Goal: Task Accomplishment & Management: Use online tool/utility

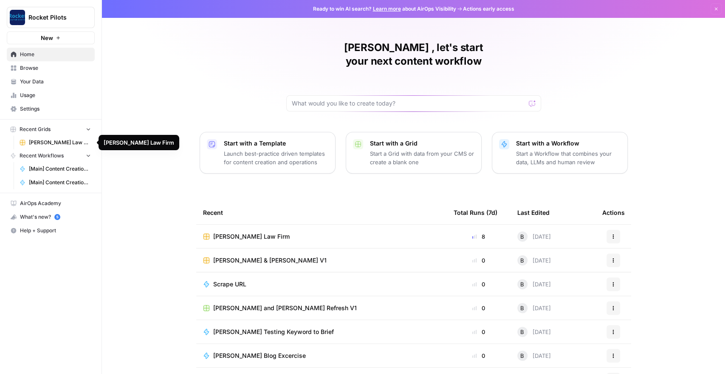
click at [48, 142] on span "[PERSON_NAME] Law Firm" at bounding box center [60, 143] width 62 height 8
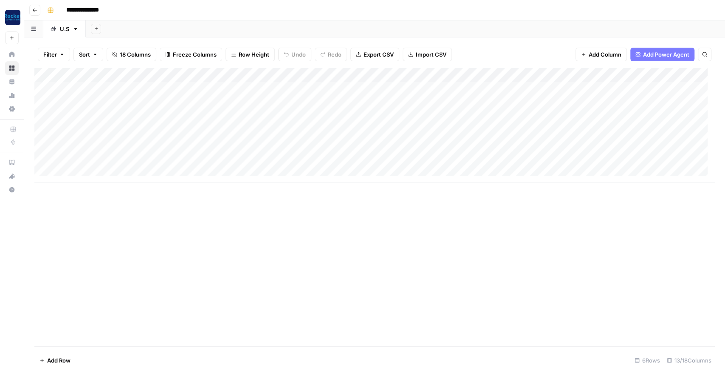
click at [484, 76] on div "Add Column" at bounding box center [374, 125] width 681 height 115
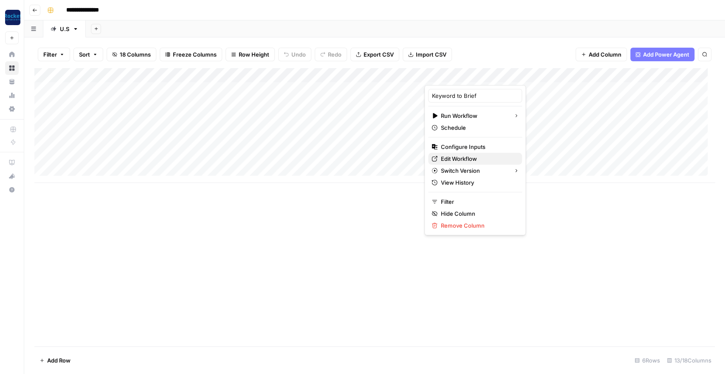
click at [462, 157] on span "Edit Workflow" at bounding box center [478, 158] width 74 height 8
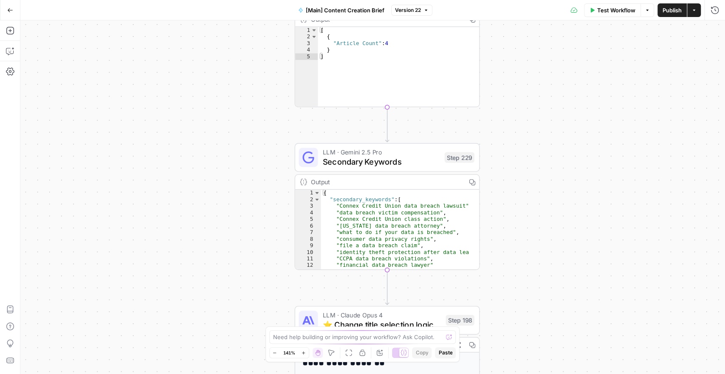
drag, startPoint x: 200, startPoint y: 107, endPoint x: 217, endPoint y: 269, distance: 162.4
click at [214, 284] on div "true false true false Workflow Set Inputs Inputs Condition If city is provided …" at bounding box center [372, 196] width 705 height 353
